Goal: Book appointment/travel/reservation

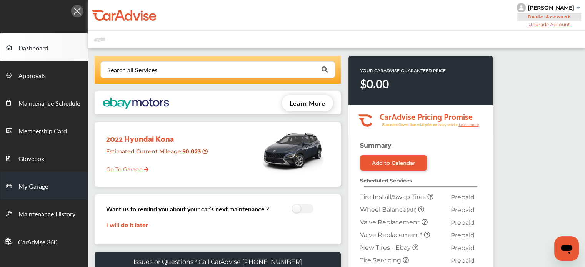
click at [38, 197] on link "My Garage" at bounding box center [43, 186] width 87 height 28
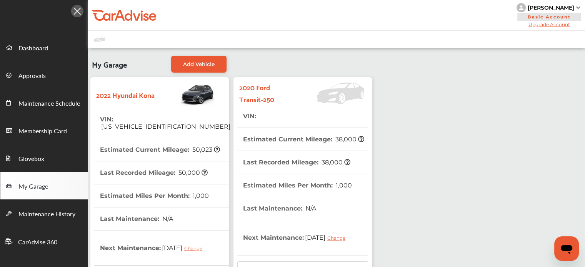
scroll to position [195, 0]
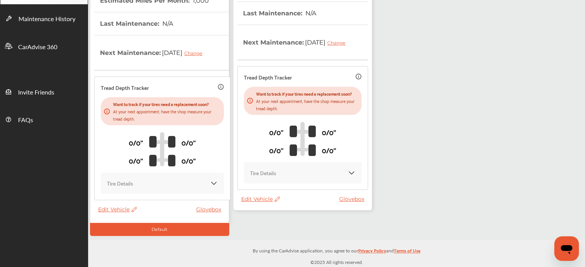
click at [267, 207] on div "Edit Vehicle Glovebox" at bounding box center [304, 201] width 127 height 11
click at [265, 207] on div "Edit Vehicle Glovebox" at bounding box center [304, 201] width 127 height 11
click at [260, 203] on span "Edit Vehicle" at bounding box center [260, 199] width 39 height 7
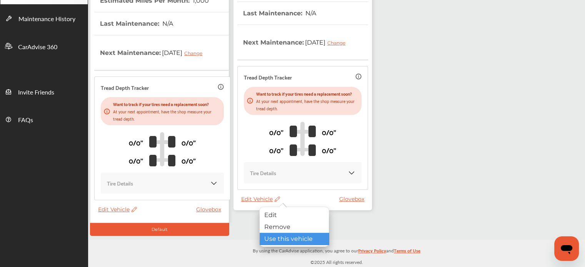
click at [271, 239] on div "Use this vehicle" at bounding box center [294, 239] width 69 height 12
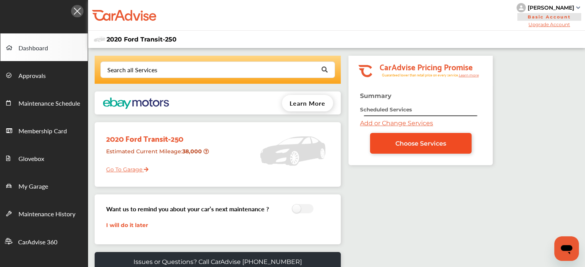
click at [396, 142] on span "Choose Services" at bounding box center [421, 143] width 51 height 7
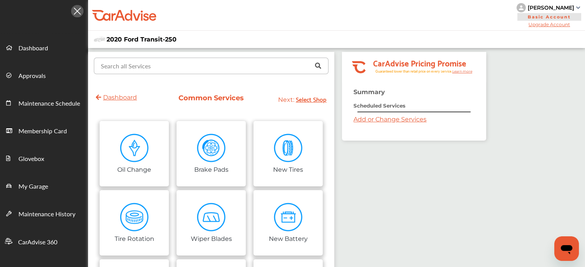
click at [175, 65] on input "text" at bounding box center [210, 65] width 230 height 15
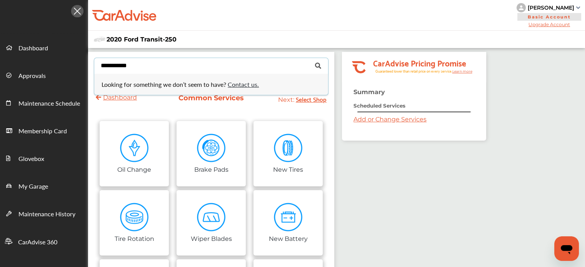
type input "**********"
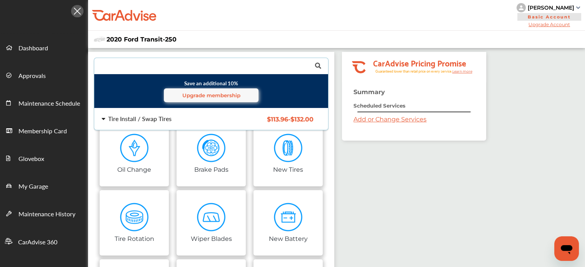
click at [149, 112] on div "Tire Install / Swap Tires $113.96 - $132.00 Tire Install / Swap Tires $113.96 -…" at bounding box center [211, 119] width 246 height 22
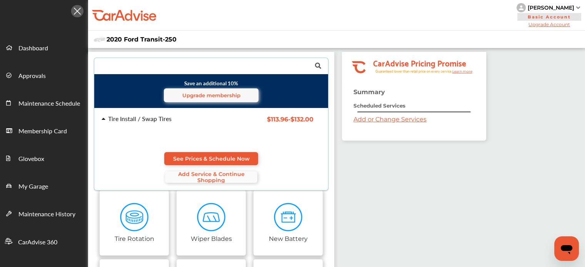
click at [192, 181] on span "Add Service & Continue Shopping" at bounding box center [211, 177] width 92 height 12
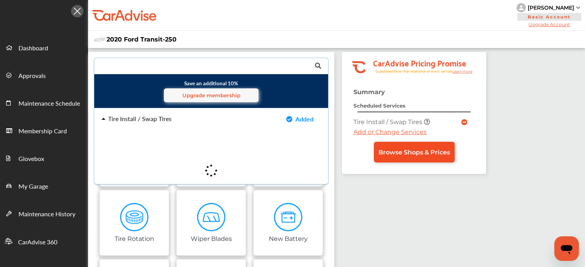
click at [390, 155] on span "Browse Shops & Prices" at bounding box center [415, 152] width 72 height 7
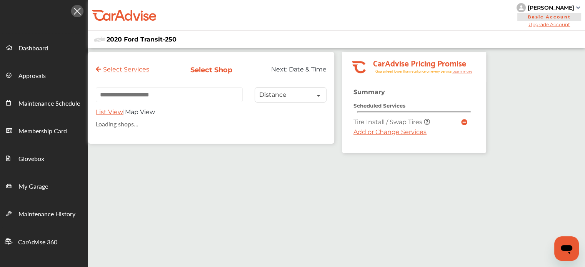
click at [142, 98] on input "text" at bounding box center [169, 94] width 147 height 15
paste input "**********"
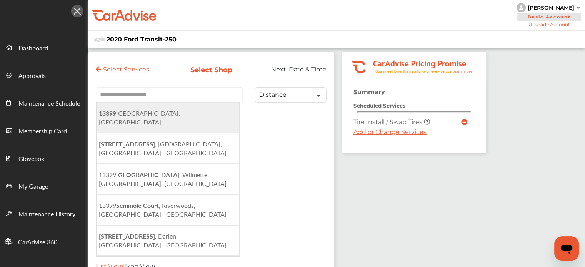
click at [180, 119] on span "[STREET_ADDRESS]" at bounding box center [139, 118] width 81 height 18
type input "**********"
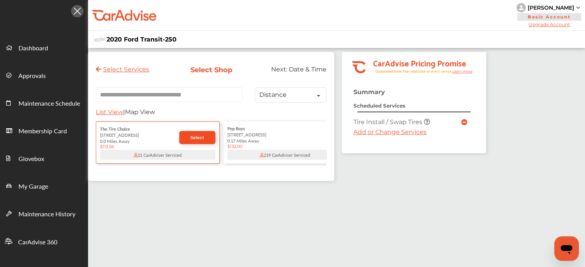
click at [193, 143] on link "Select" at bounding box center [197, 137] width 36 height 13
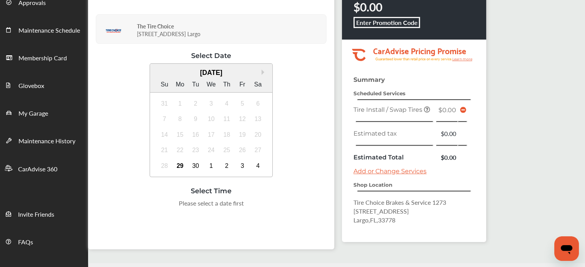
scroll to position [72, 0]
click at [261, 165] on div "4" at bounding box center [258, 167] width 12 height 12
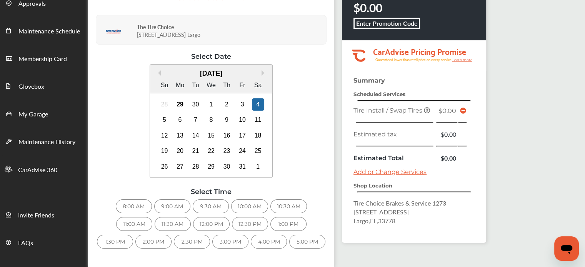
click at [175, 213] on div "8:00 AM 9:00 AM 9:30 AM 10:00 AM 10:30 AM 11:00 AM 11:30 AM 12:00 PM 12:30 PM 1…" at bounding box center [211, 226] width 231 height 53
click at [171, 203] on div "9:00 AM" at bounding box center [172, 207] width 36 height 14
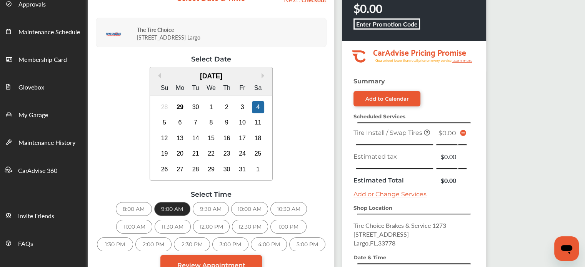
scroll to position [71, 0]
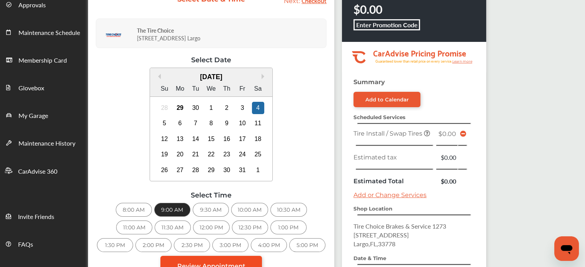
click at [209, 256] on link "Review Appointment" at bounding box center [211, 266] width 102 height 21
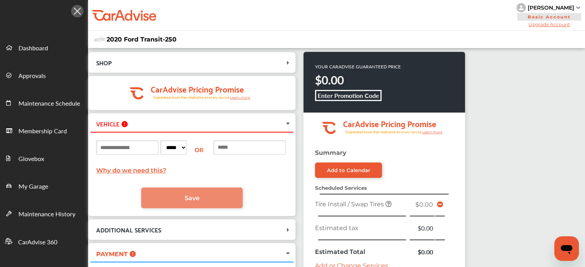
click at [255, 152] on input at bounding box center [250, 147] width 72 height 14
paste input "**********"
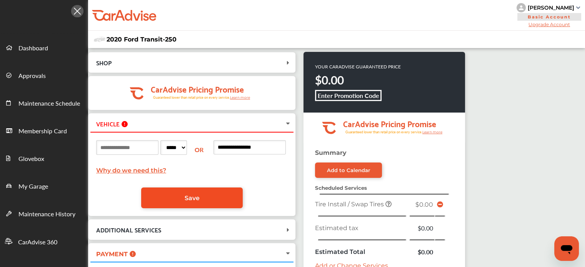
scroll to position [62, 0]
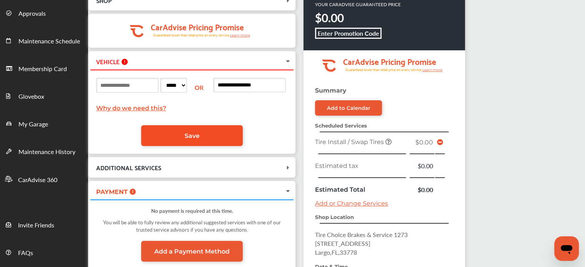
type input "**********"
click at [185, 135] on link "Save" at bounding box center [192, 135] width 102 height 21
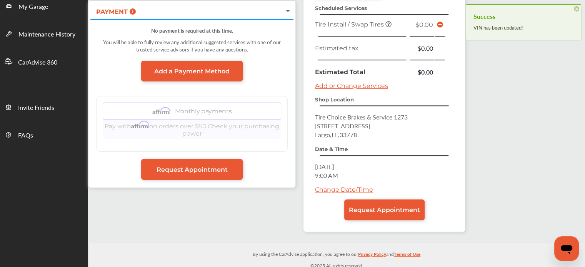
scroll to position [0, 0]
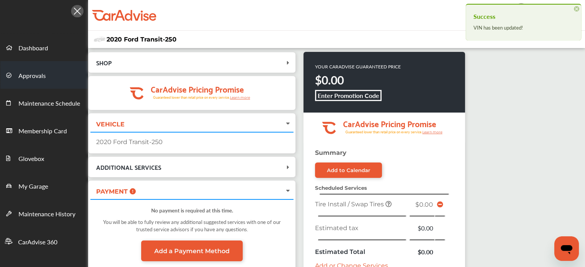
click at [54, 78] on link "Approvals" at bounding box center [43, 75] width 87 height 28
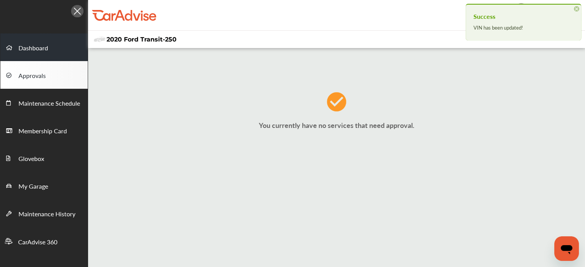
click at [45, 42] on link "Dashboard" at bounding box center [43, 47] width 87 height 28
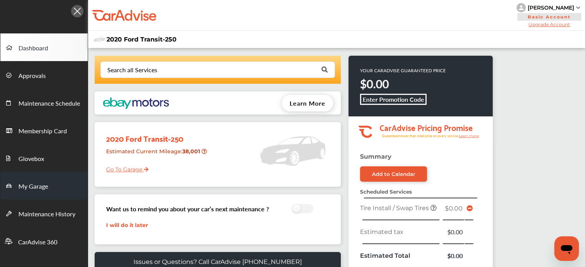
click at [48, 189] on link "My Garage" at bounding box center [43, 186] width 87 height 28
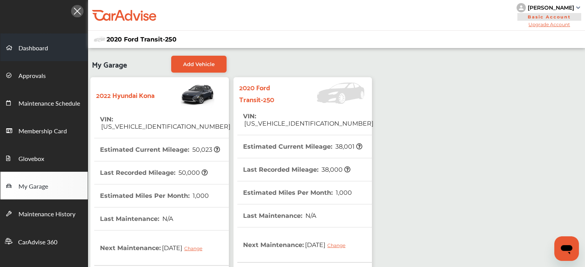
click at [52, 51] on link "Dashboard" at bounding box center [43, 47] width 87 height 28
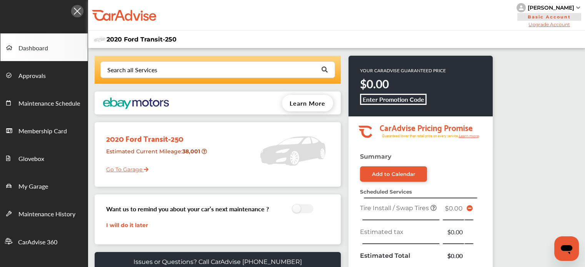
scroll to position [188, 0]
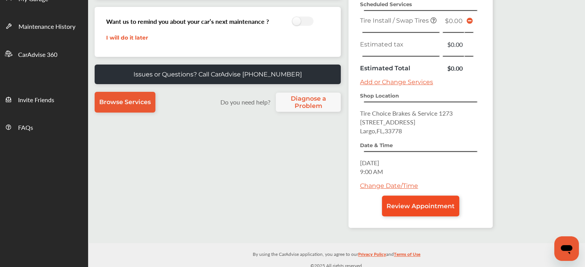
click at [414, 204] on span "Review Appointment" at bounding box center [421, 206] width 68 height 7
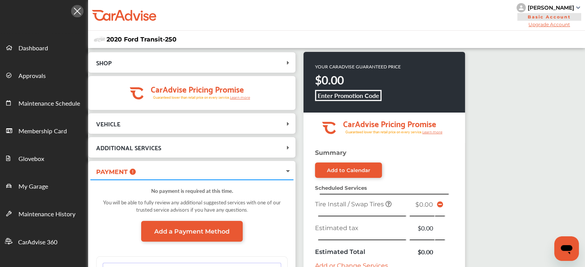
scroll to position [180, 0]
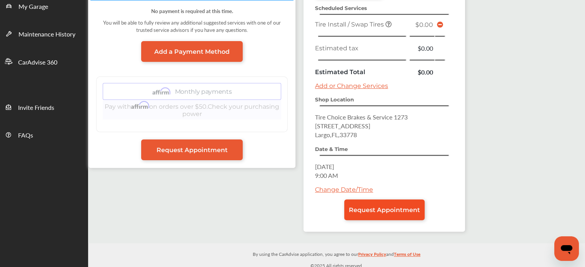
click at [402, 207] on span "Request Appointment" at bounding box center [384, 210] width 71 height 7
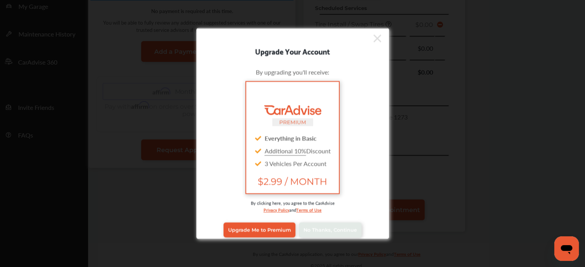
click at [331, 217] on div "Upgrade Me to Premium No Thanks, Continue" at bounding box center [293, 230] width 182 height 31
click at [329, 226] on link "No Thanks, Continue" at bounding box center [330, 230] width 63 height 15
